Goal: Find specific page/section

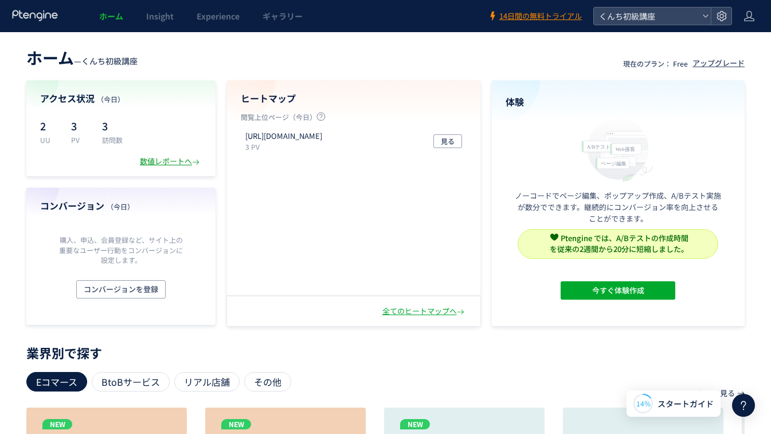
click at [166, 163] on div "数値レポートへ" at bounding box center [171, 161] width 62 height 11
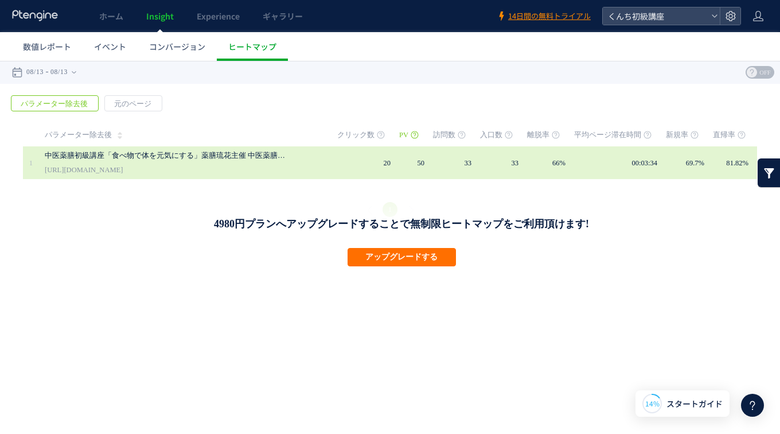
click at [188, 154] on link "中医薬膳初級講座「食べ物で体を元気にする」薬膳琉花主催 中医薬膳と麹のまなびや くんち校｜[GEOGRAPHIC_DATA]" at bounding box center [165, 156] width 241 height 14
